Goal: Information Seeking & Learning: Learn about a topic

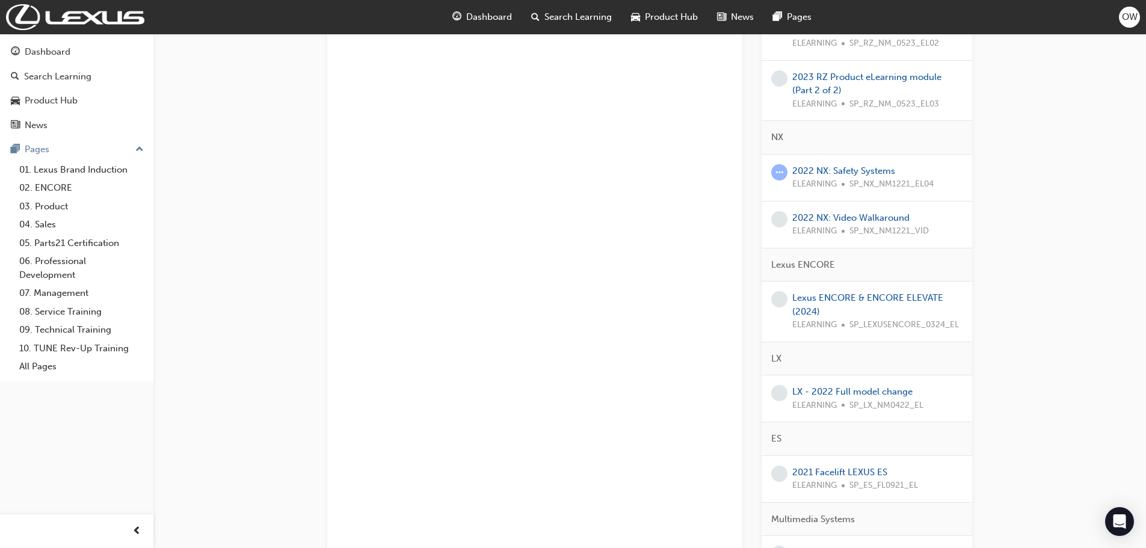
scroll to position [421, 0]
click at [841, 170] on link "2022 NX: Safety Systems" at bounding box center [843, 169] width 103 height 11
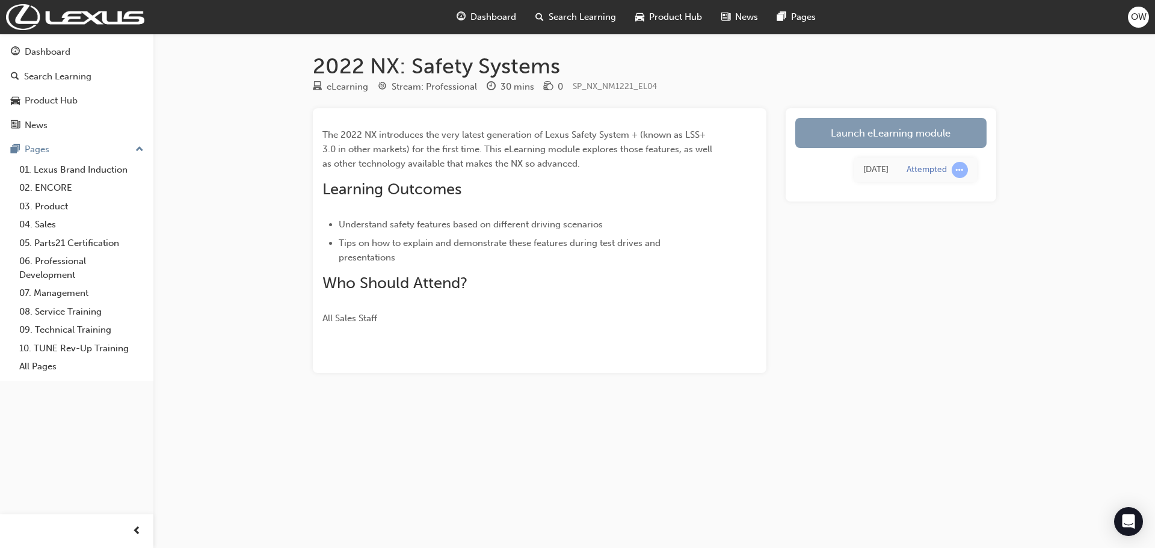
click at [856, 134] on link "Launch eLearning module" at bounding box center [890, 133] width 191 height 30
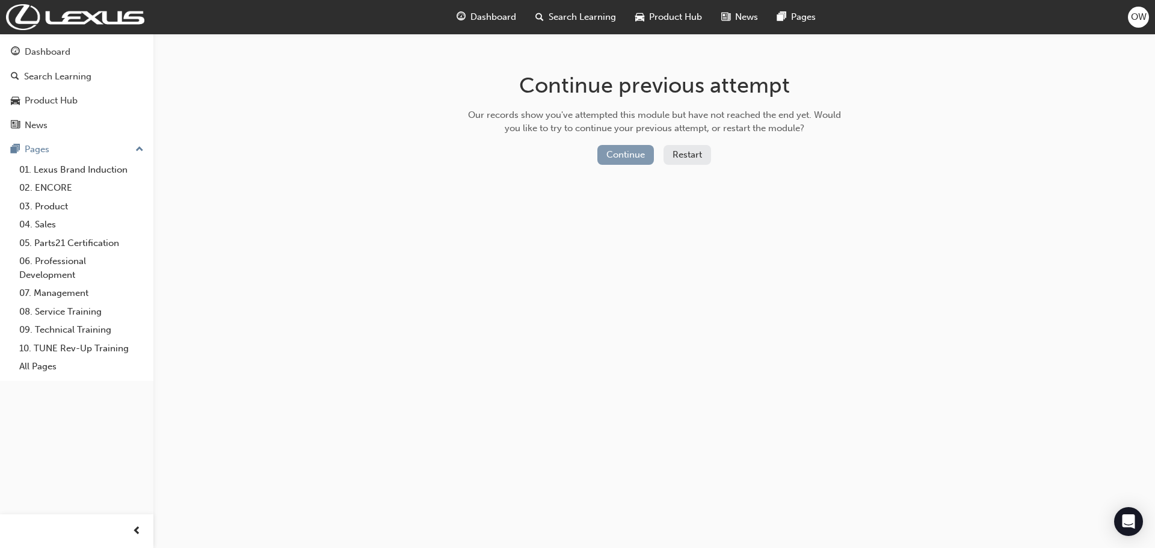
click at [629, 156] on button "Continue" at bounding box center [625, 155] width 57 height 20
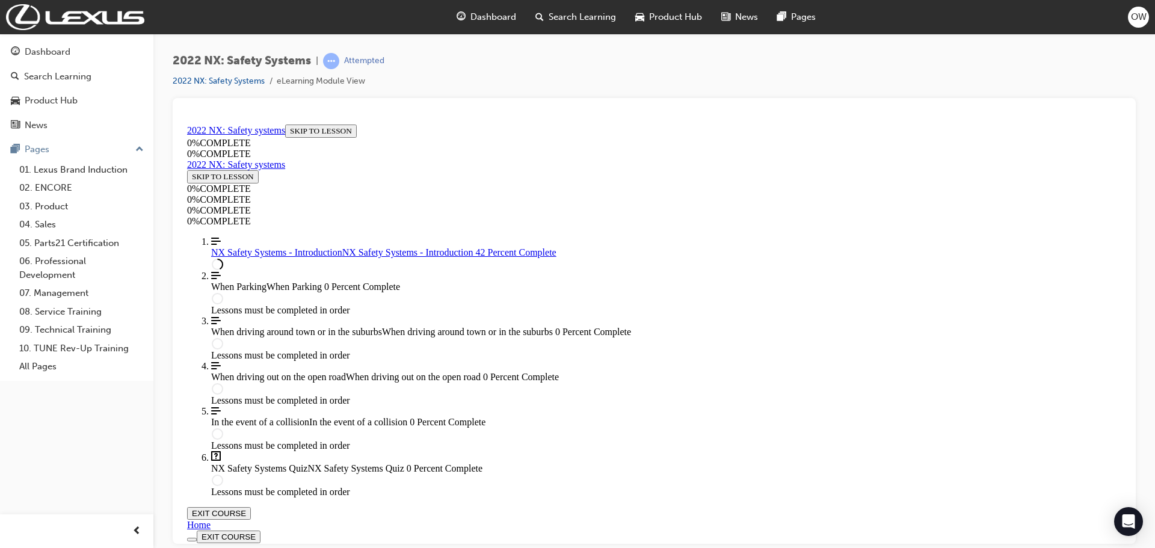
scroll to position [541, 0]
